Goal: Information Seeking & Learning: Understand process/instructions

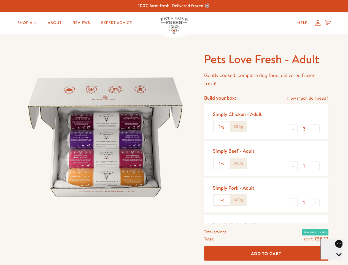
click at [174, 132] on img at bounding box center [105, 137] width 171 height 171
click at [308, 98] on link "How much do I need?" at bounding box center [307, 98] width 41 height 7
click at [0, 0] on div "Feeding guide Find out exactly how much food your dog needs Select a breed Affe…" at bounding box center [0, 0] width 0 height 0
click at [316, 129] on button "+" at bounding box center [315, 128] width 9 height 9
click at [294, 166] on button "-" at bounding box center [293, 165] width 9 height 9
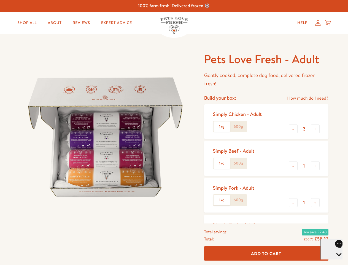
type input "4"
click at [316, 166] on button "+" at bounding box center [315, 165] width 9 height 9
type input "1"
click at [294, 203] on button "-" at bounding box center [293, 202] width 9 height 9
type input "0"
